Goal: Information Seeking & Learning: Learn about a topic

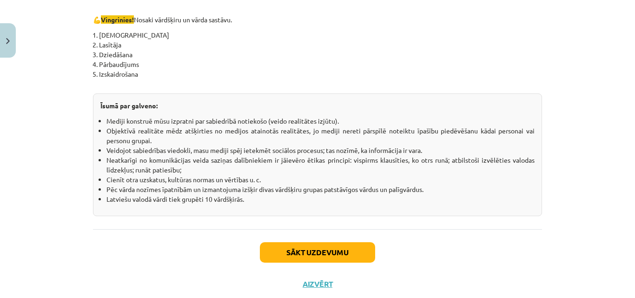
scroll to position [1688, 0]
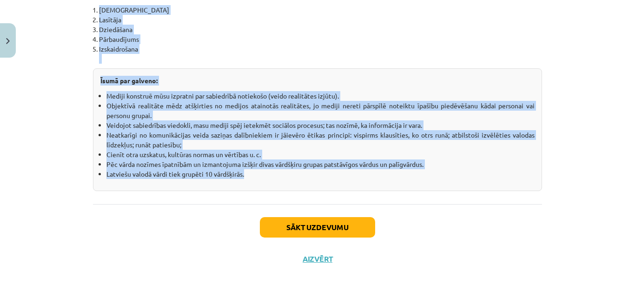
drag, startPoint x: 241, startPoint y: 36, endPoint x: 456, endPoint y: 180, distance: 259.3
copy div "Loremipsumd si ametconsectetu. Adipiscinge se doeiusmodt incidi, utl etdolor ma…"
click at [368, 128] on li "Veidojot sabiedrības viedokli, masu mediji spēj ietekmēt sociālos procesus; tas…" at bounding box center [320, 125] width 428 height 10
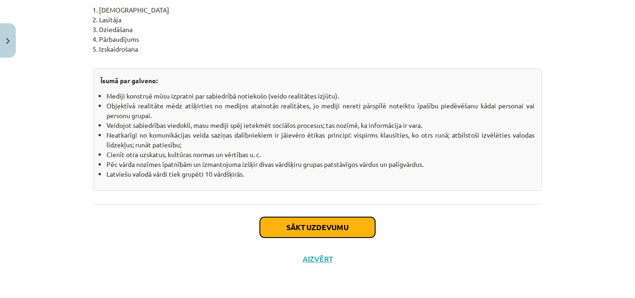
click at [289, 224] on button "Sākt uzdevumu" at bounding box center [317, 227] width 115 height 20
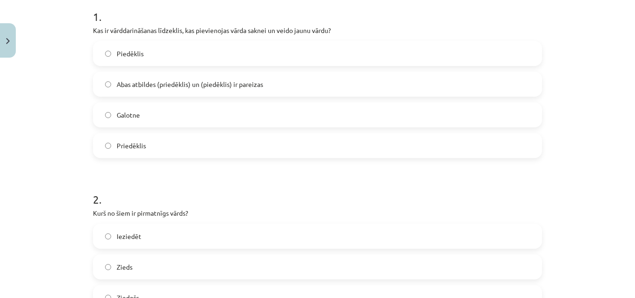
scroll to position [210, 0]
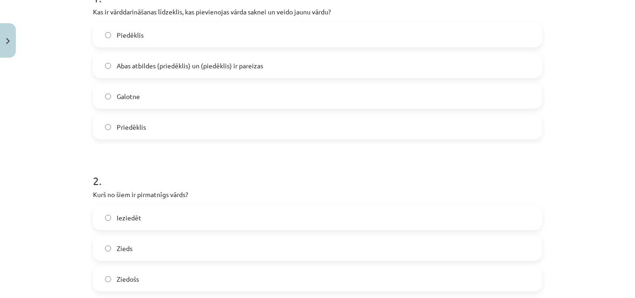
click at [54, 140] on div "Mācību tēma: Latviešu valodas i - 11. klases 1. ieskaites mācību materiāls (a,b…" at bounding box center [317, 149] width 635 height 298
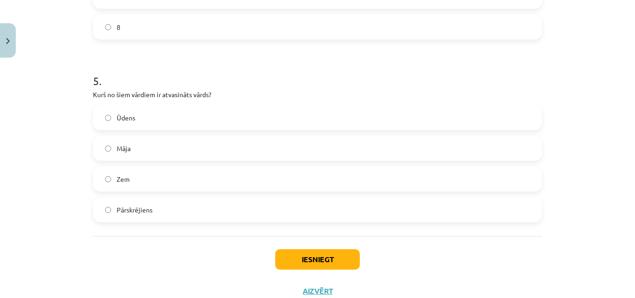
scroll to position [862, 0]
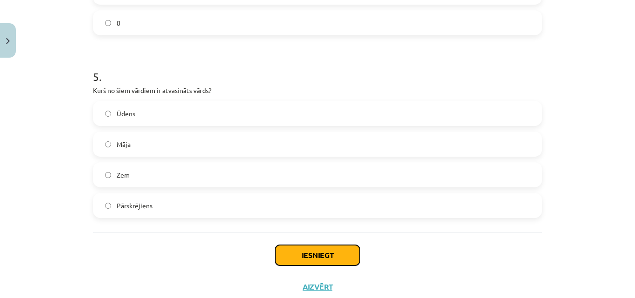
click at [314, 254] on button "Iesniegt" at bounding box center [317, 255] width 85 height 20
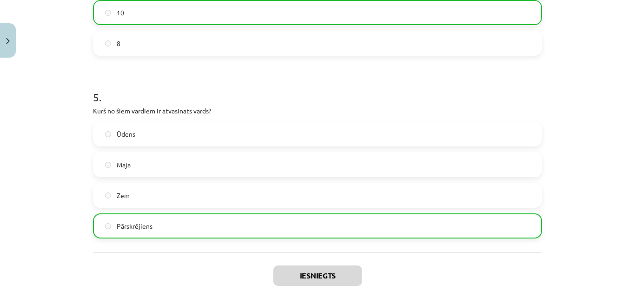
scroll to position [919, 0]
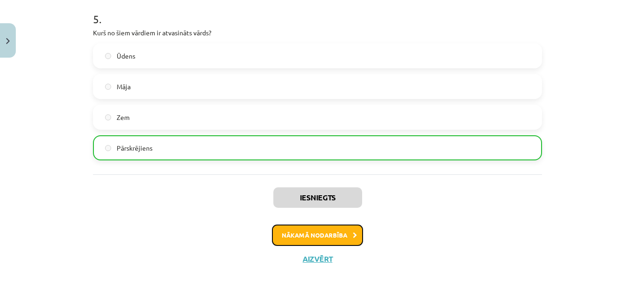
click at [309, 236] on button "Nākamā nodarbība" at bounding box center [317, 234] width 91 height 21
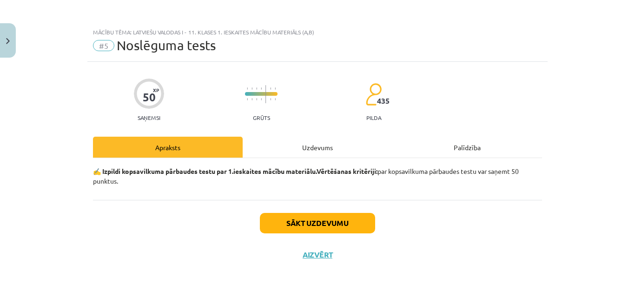
scroll to position [0, 0]
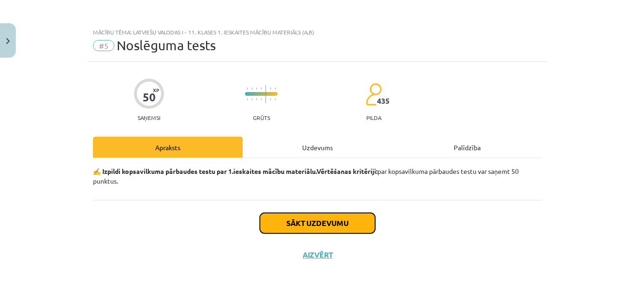
click at [324, 218] on button "Sākt uzdevumu" at bounding box center [317, 223] width 115 height 20
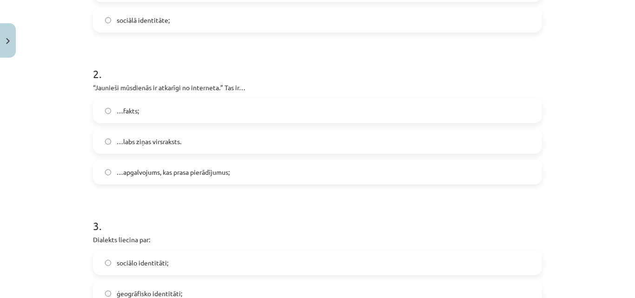
scroll to position [329, 0]
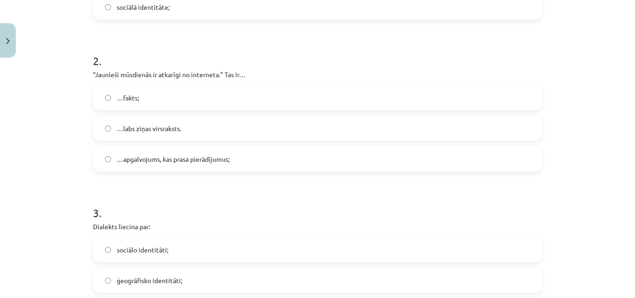
click at [108, 97] on label "…fakts;" at bounding box center [317, 97] width 447 height 23
click at [197, 197] on h1 "3 ." at bounding box center [317, 204] width 449 height 29
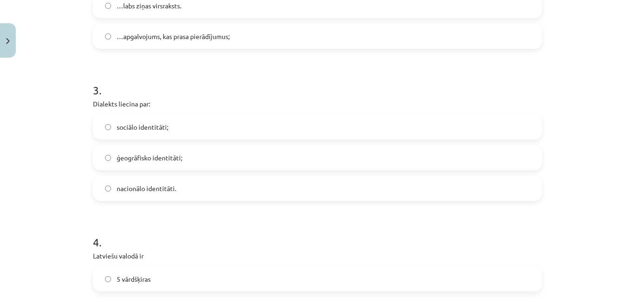
scroll to position [459, 0]
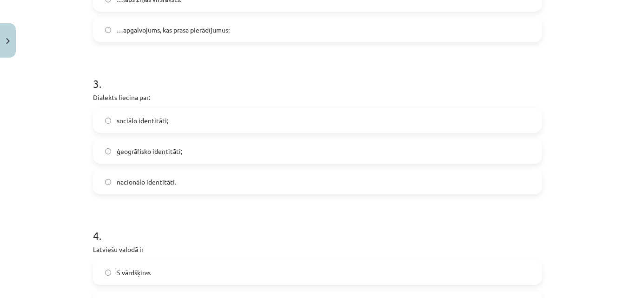
click at [63, 157] on div "Mācību tēma: Latviešu valodas i - 11. klases 1. ieskaites mācību materiāls (a,b…" at bounding box center [317, 149] width 635 height 298
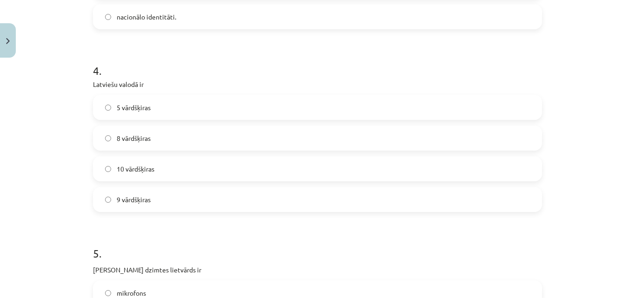
scroll to position [628, 0]
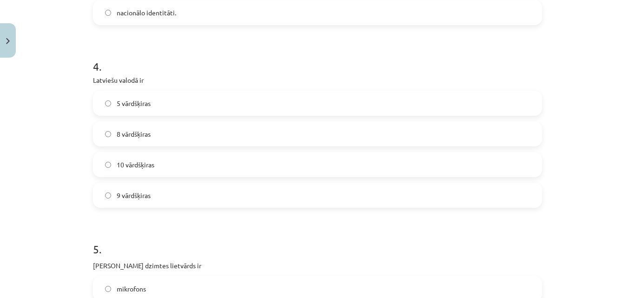
click at [34, 219] on div "Mācību tēma: Latviešu valodas i - 11. klases 1. ieskaites mācību materiāls (a,b…" at bounding box center [317, 149] width 635 height 298
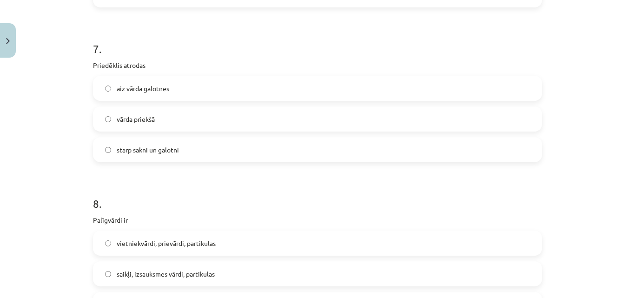
scroll to position [1203, 0]
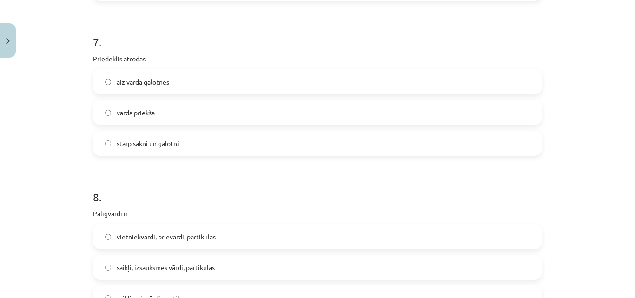
click at [120, 180] on h1 "8 ." at bounding box center [317, 188] width 449 height 29
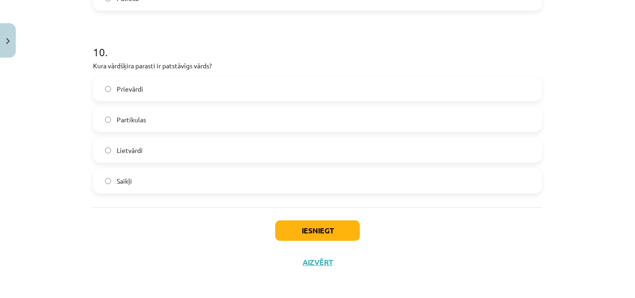
scroll to position [1657, 0]
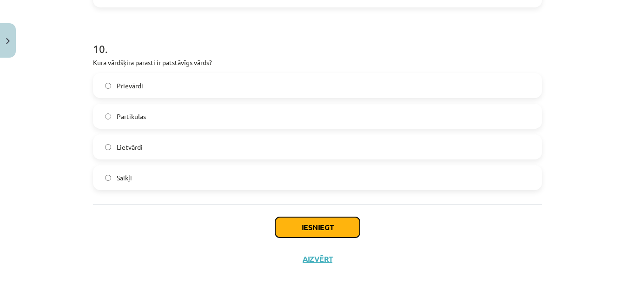
click at [313, 221] on button "Iesniegt" at bounding box center [317, 227] width 85 height 20
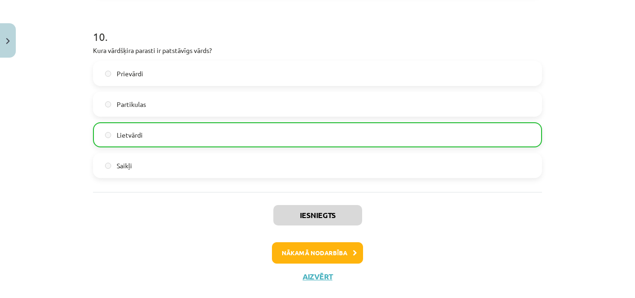
scroll to position [1687, 0]
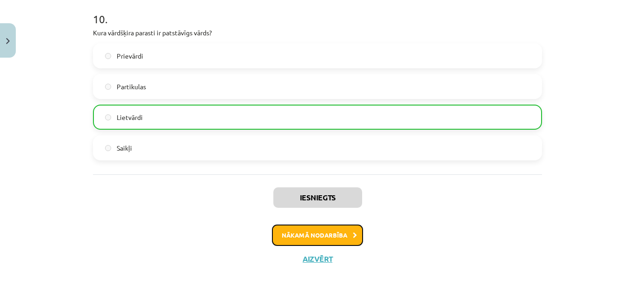
click at [337, 234] on button "Nākamā nodarbība" at bounding box center [317, 234] width 91 height 21
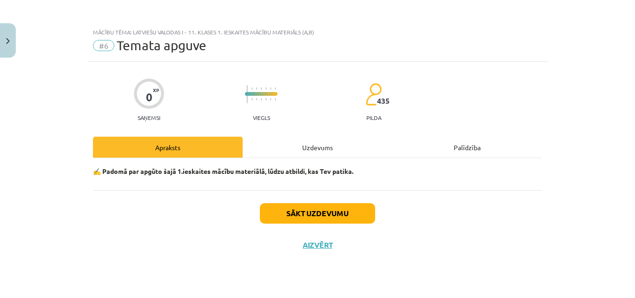
scroll to position [0, 0]
click at [322, 212] on button "Sākt uzdevumu" at bounding box center [317, 213] width 115 height 20
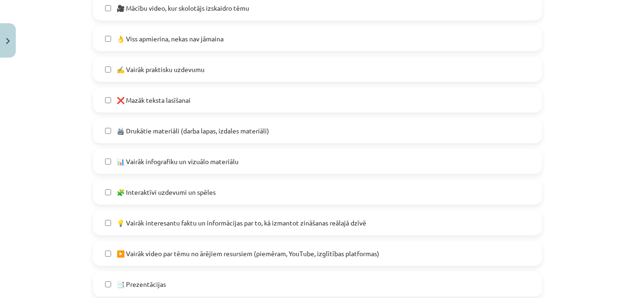
scroll to position [513, 0]
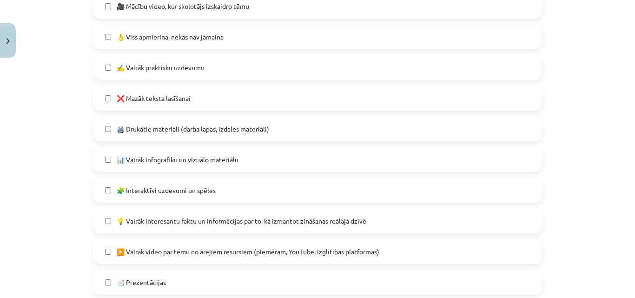
click at [102, 215] on label "💡 Vairāk interesantu faktu un informācijas par to, kā izmantot zināšanas reālaj…" at bounding box center [317, 220] width 447 height 23
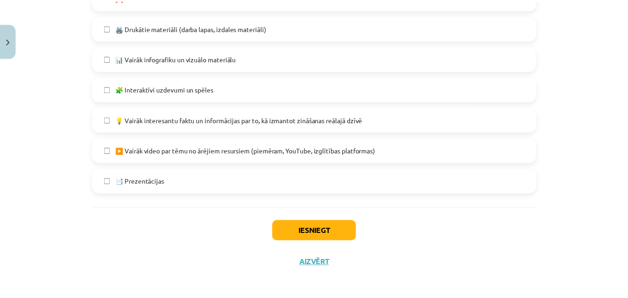
scroll to position [618, 0]
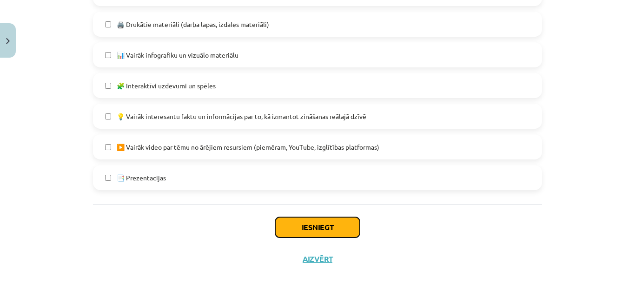
click at [311, 232] on button "Iesniegt" at bounding box center [317, 227] width 85 height 20
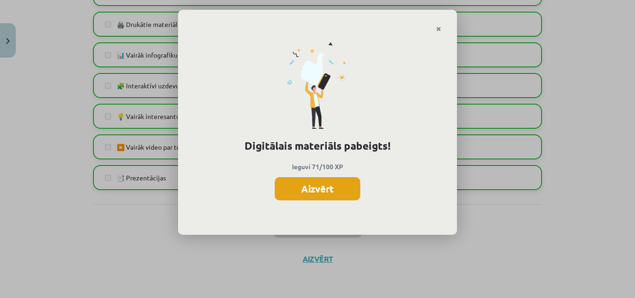
click at [327, 190] on button "Aizvērt" at bounding box center [317, 188] width 85 height 23
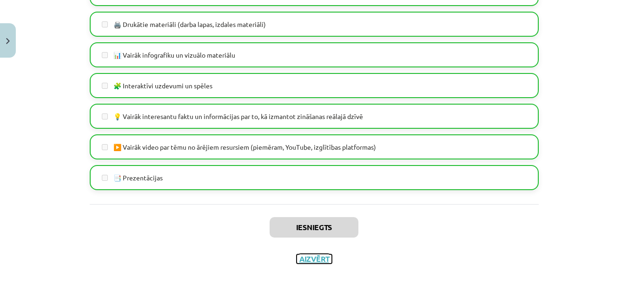
click at [311, 258] on button "Aizvērt" at bounding box center [313, 258] width 35 height 9
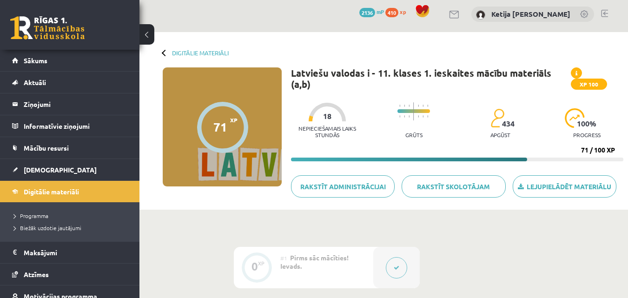
scroll to position [0, 0]
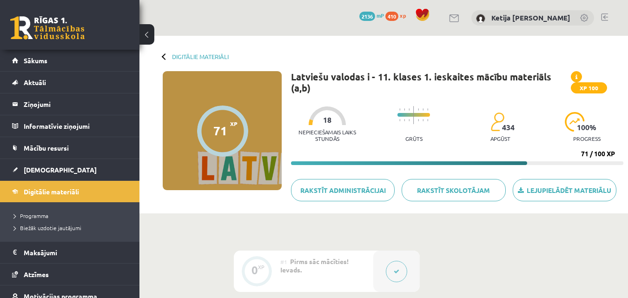
click at [605, 18] on link at bounding box center [604, 16] width 7 height 7
